Goal: Task Accomplishment & Management: Use online tool/utility

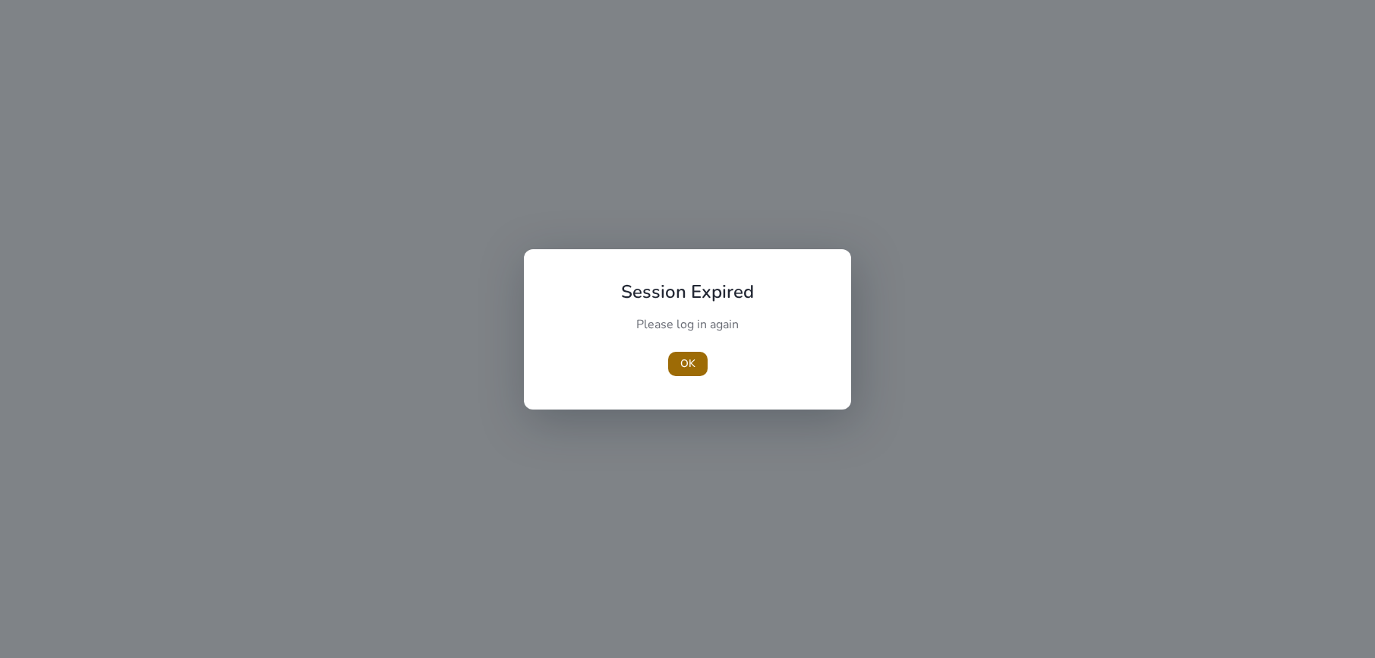
click at [694, 362] on span "OK" at bounding box center [687, 363] width 15 height 16
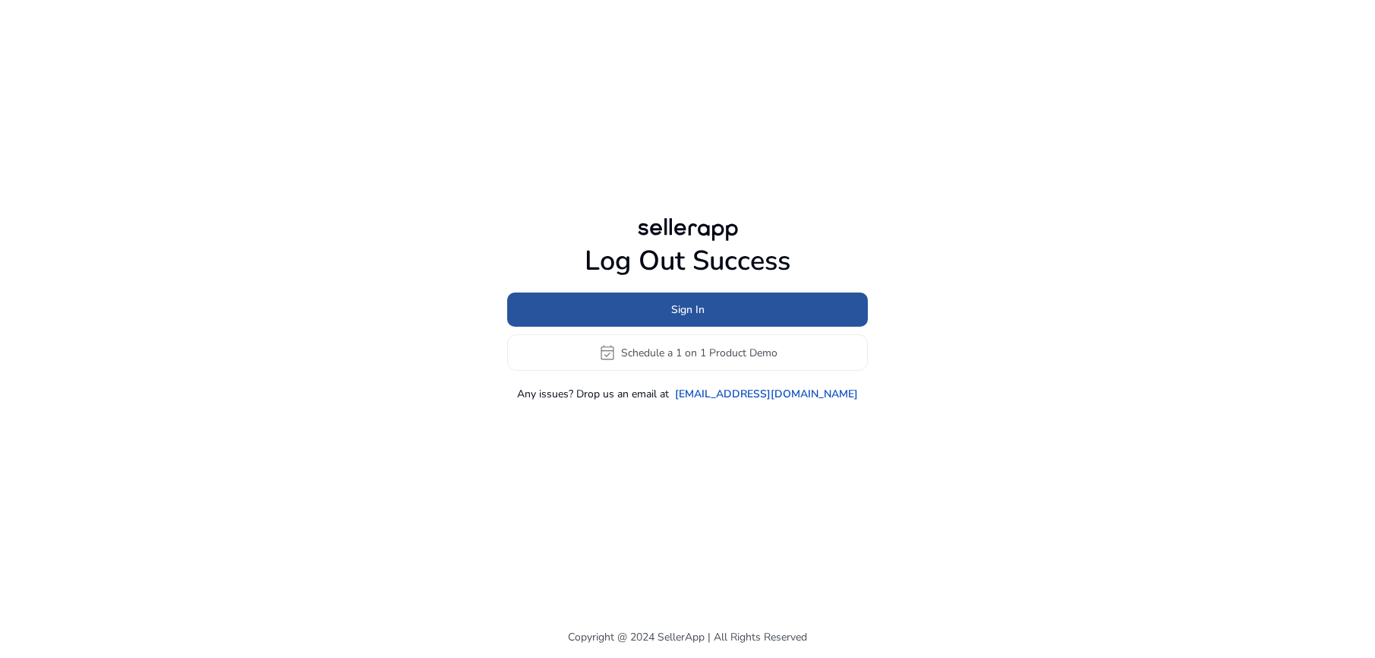
click at [695, 308] on span "Sign In" at bounding box center [687, 309] width 33 height 16
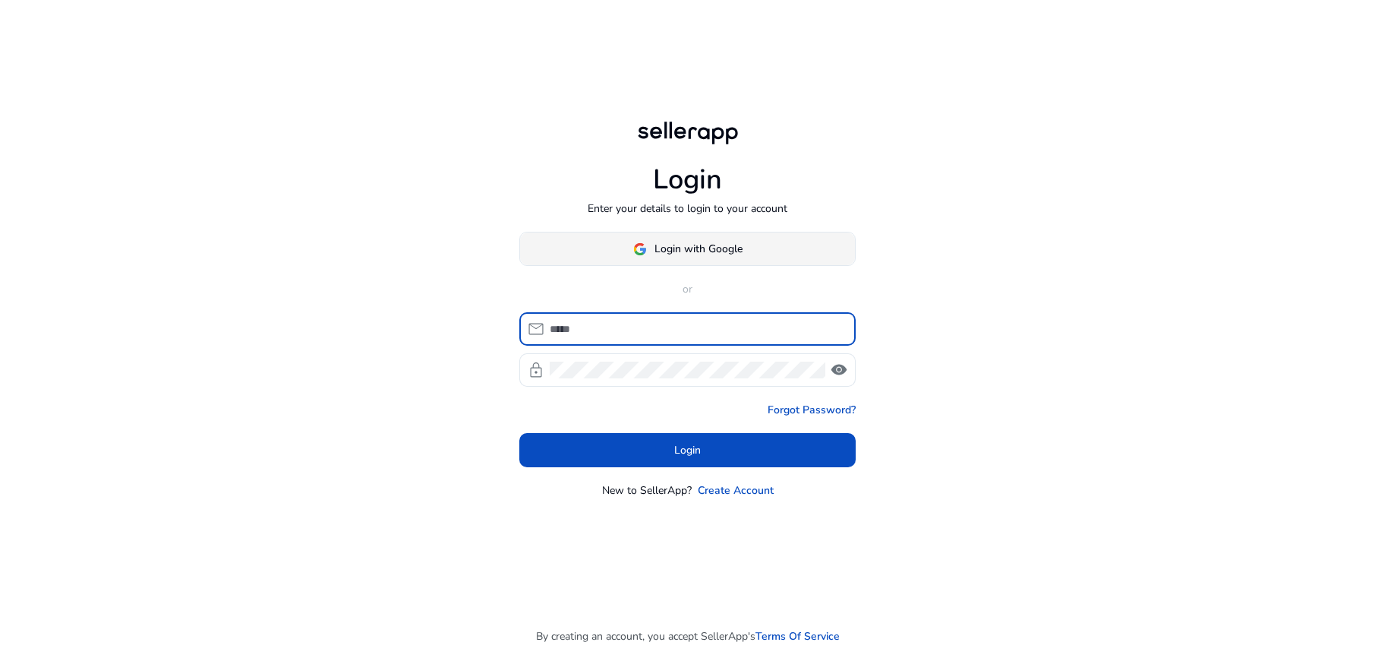
click at [681, 249] on span "Login with Google" at bounding box center [699, 249] width 88 height 16
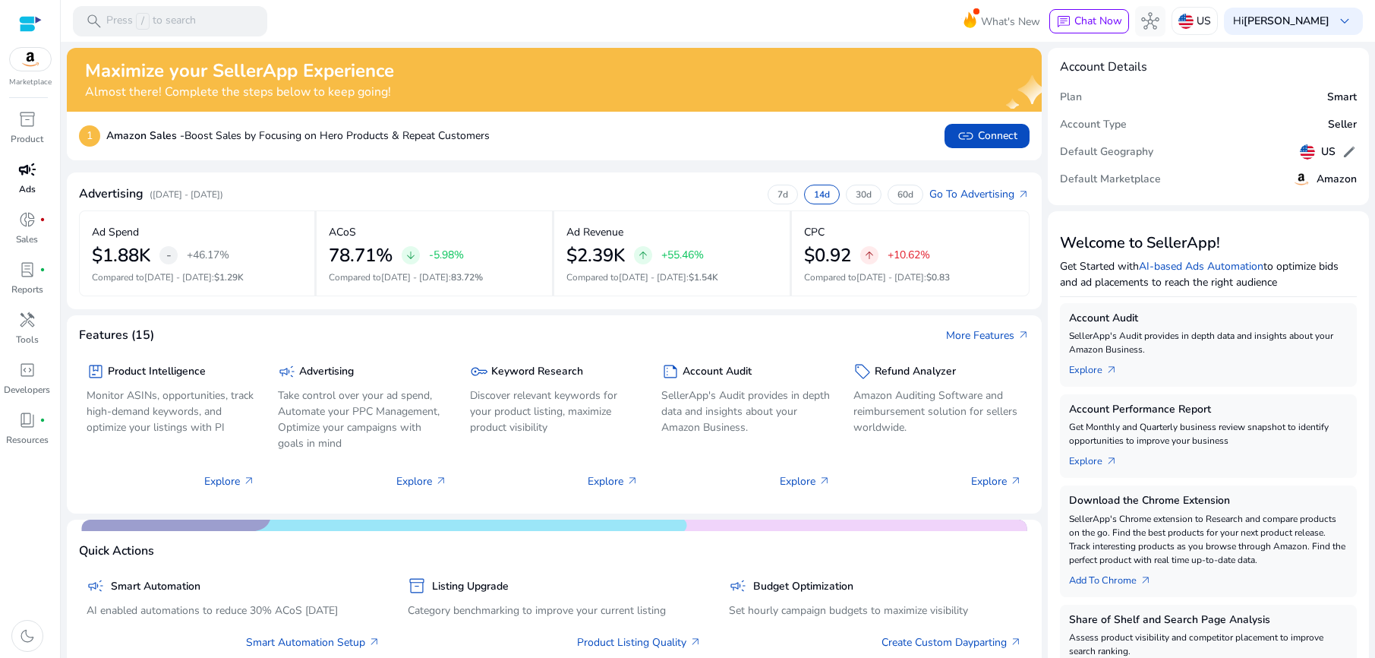
click at [24, 161] on span "campaign" at bounding box center [27, 169] width 18 height 18
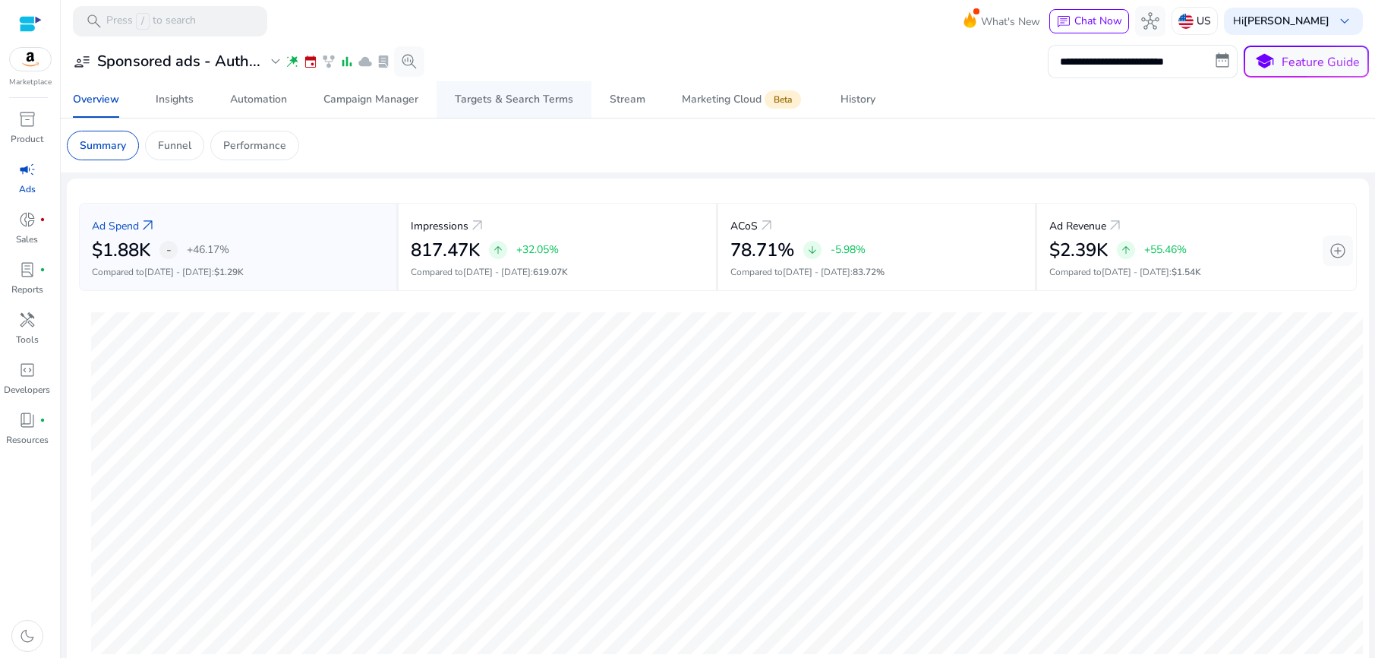
click at [506, 100] on div "Targets & Search Terms" at bounding box center [514, 99] width 118 height 11
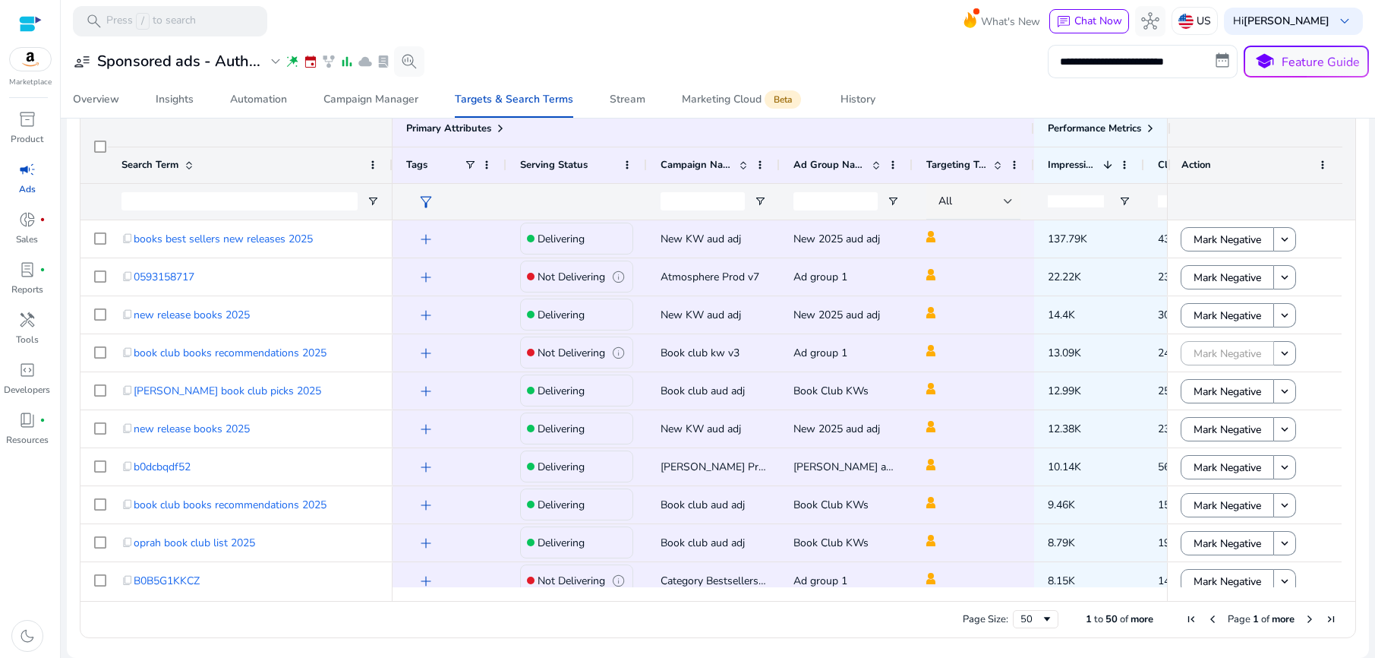
drag, startPoint x: 1163, startPoint y: 128, endPoint x: 1207, endPoint y: 125, distance: 45.0
click at [1207, 125] on div at bounding box center [1255, 128] width 175 height 36
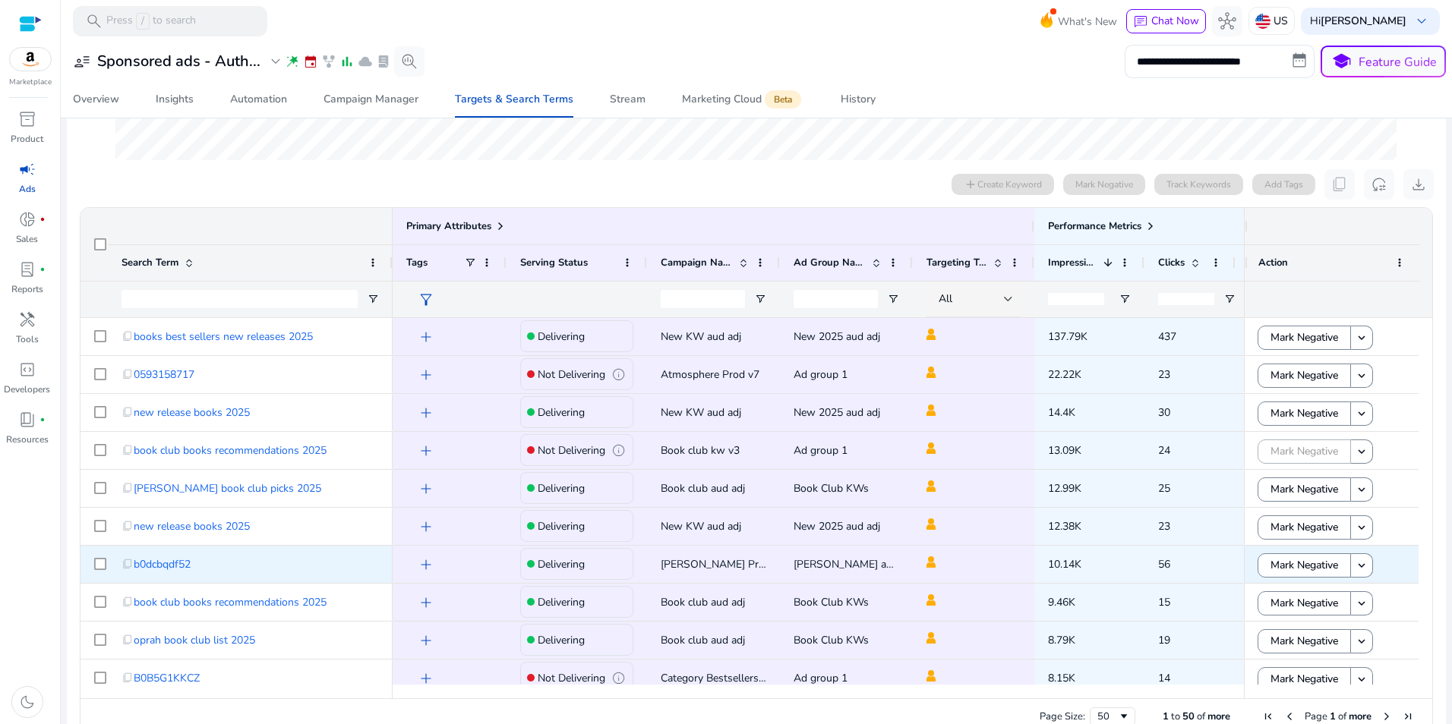
scroll to position [420, 0]
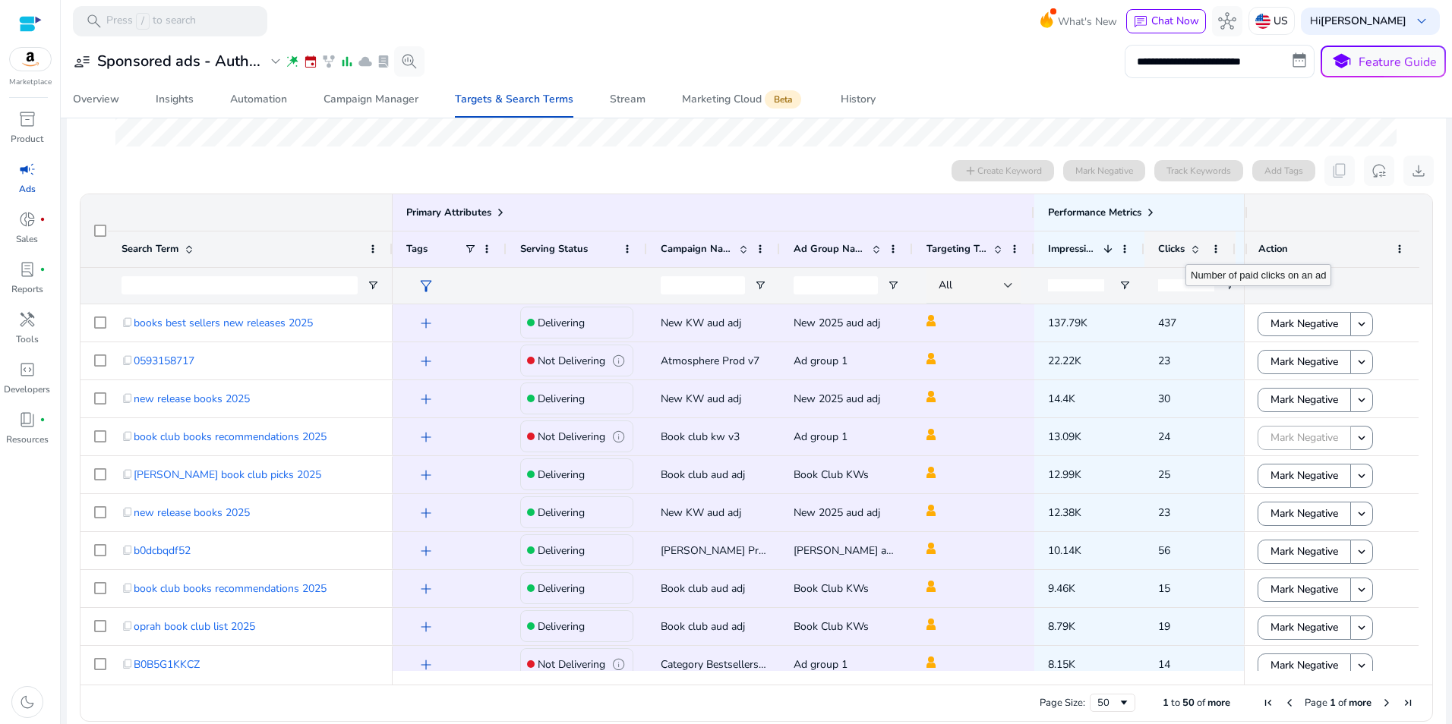
click at [1185, 251] on span at bounding box center [1193, 249] width 17 height 12
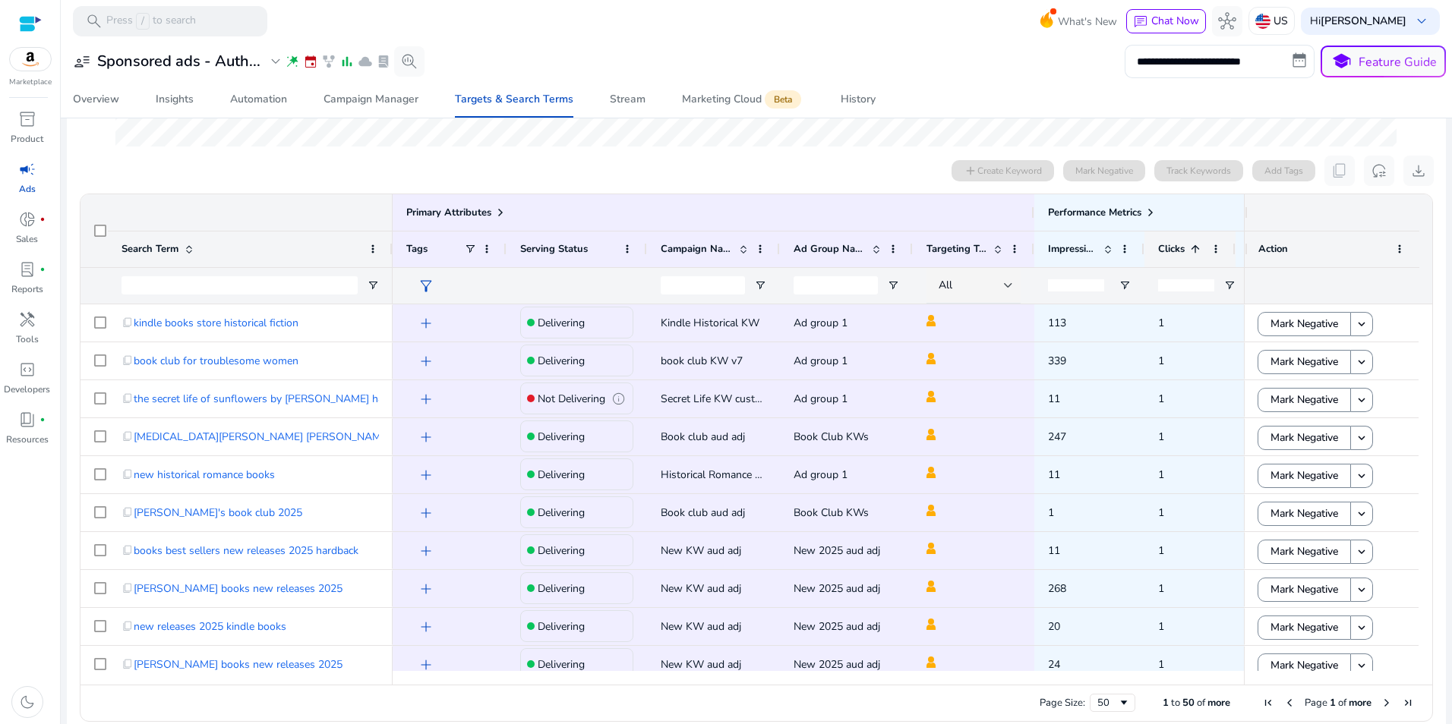
click at [1185, 251] on span at bounding box center [1193, 249] width 17 height 12
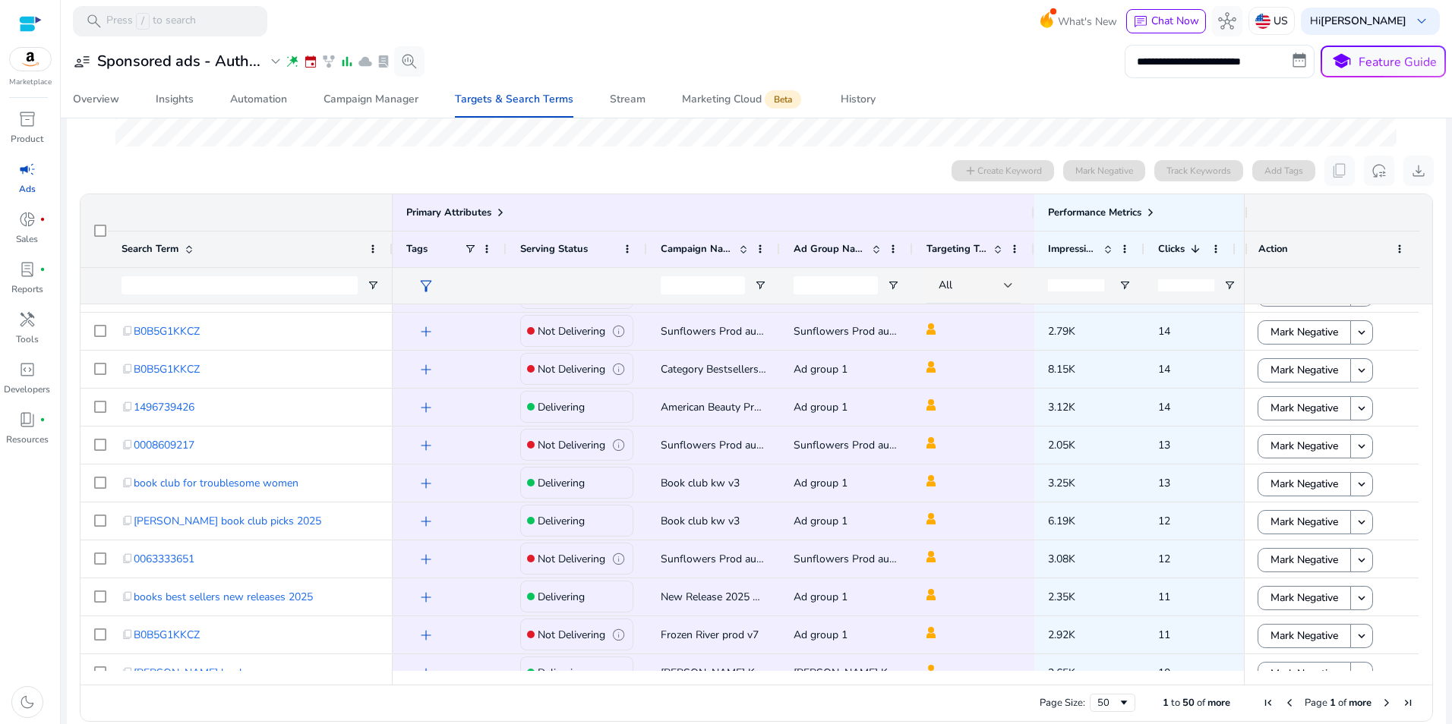
scroll to position [667, 0]
